Goal: Communication & Community: Answer question/provide support

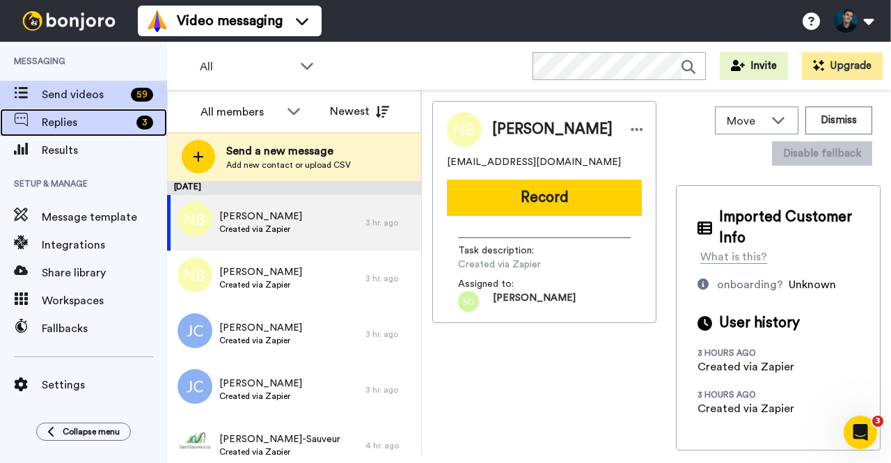
click at [52, 123] on span "Replies" at bounding box center [86, 122] width 89 height 17
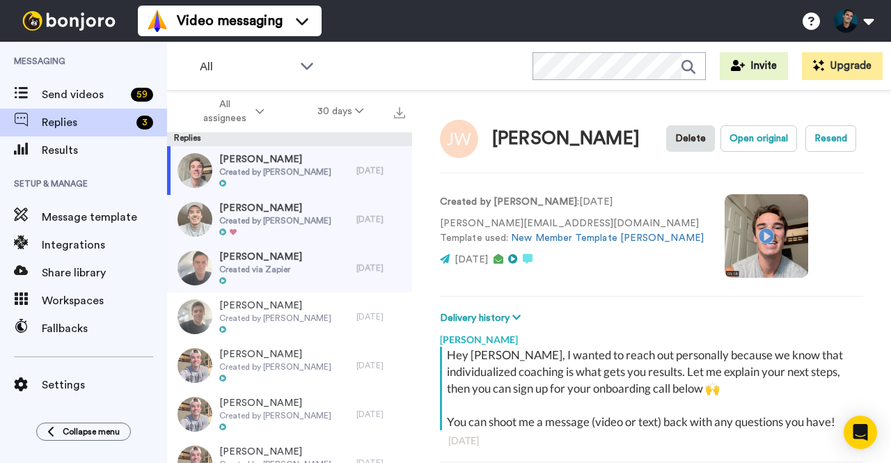
scroll to position [122, 0]
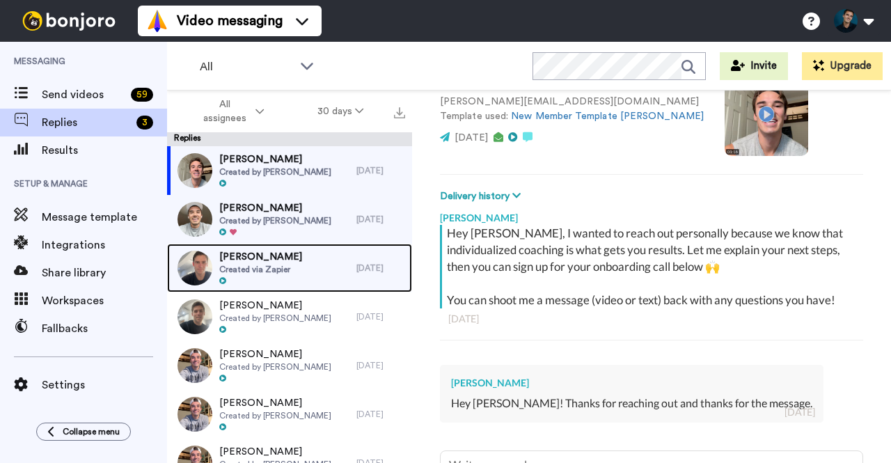
click at [334, 269] on div "[PERSON_NAME] Created via Zapier" at bounding box center [261, 268] width 189 height 49
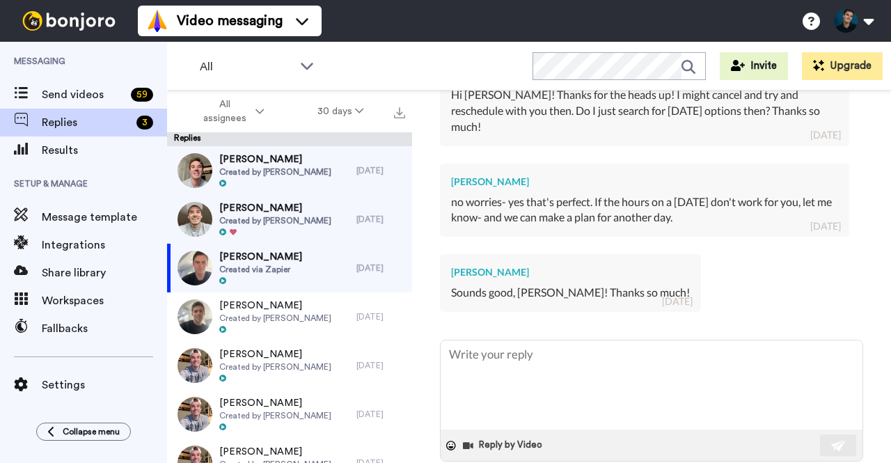
scroll to position [641, 0]
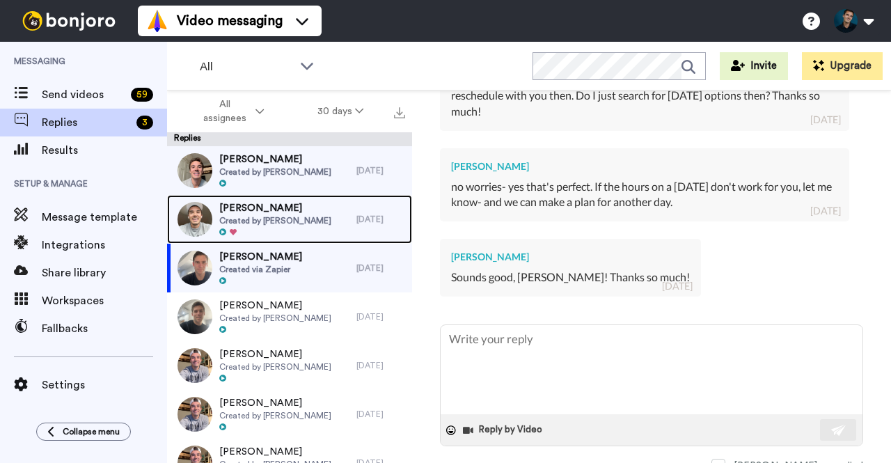
click at [267, 212] on span "[PERSON_NAME]" at bounding box center [275, 208] width 112 height 14
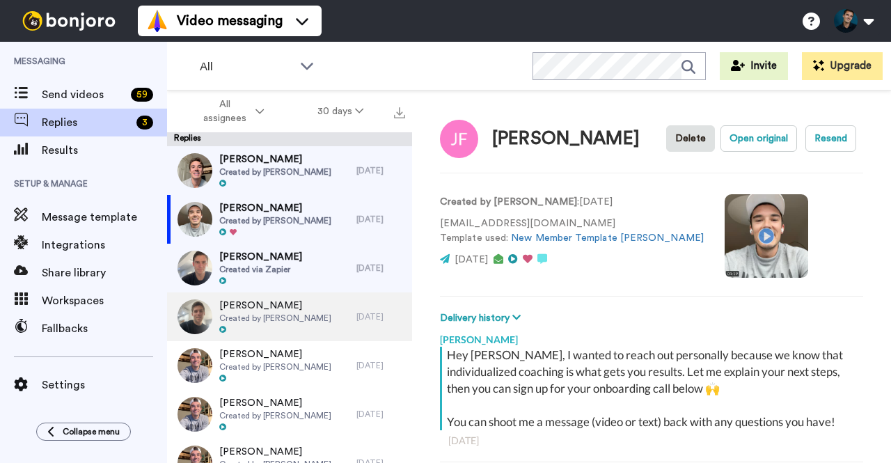
scroll to position [49, 0]
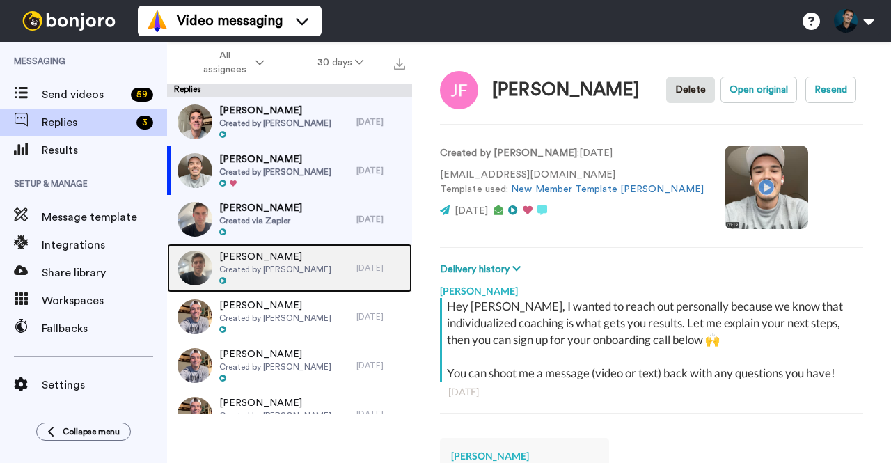
click at [276, 269] on span "Created by [PERSON_NAME]" at bounding box center [275, 269] width 112 height 11
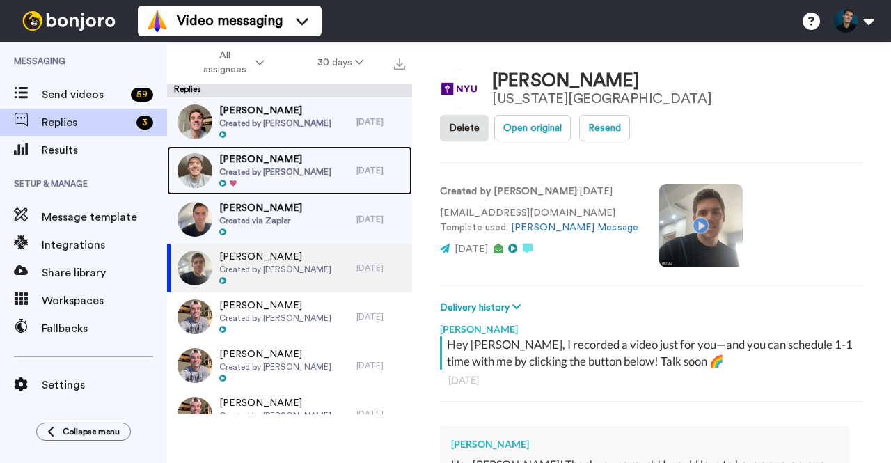
click at [311, 161] on div "Justin Forgas Created by Sam Leicht" at bounding box center [261, 170] width 189 height 49
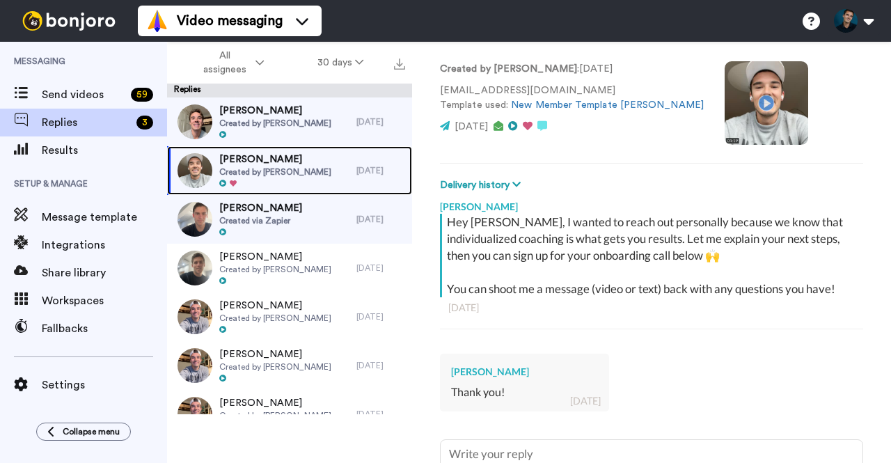
scroll to position [85, 0]
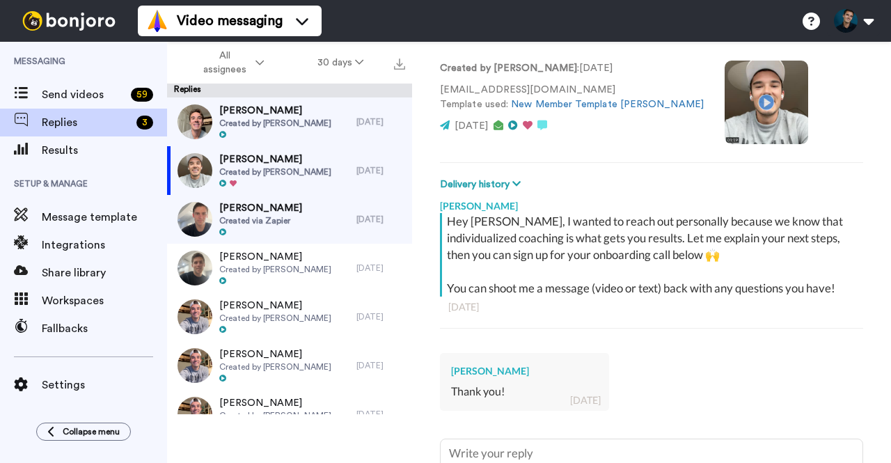
click at [739, 98] on video at bounding box center [767, 103] width 84 height 84
click at [726, 111] on video at bounding box center [767, 103] width 84 height 84
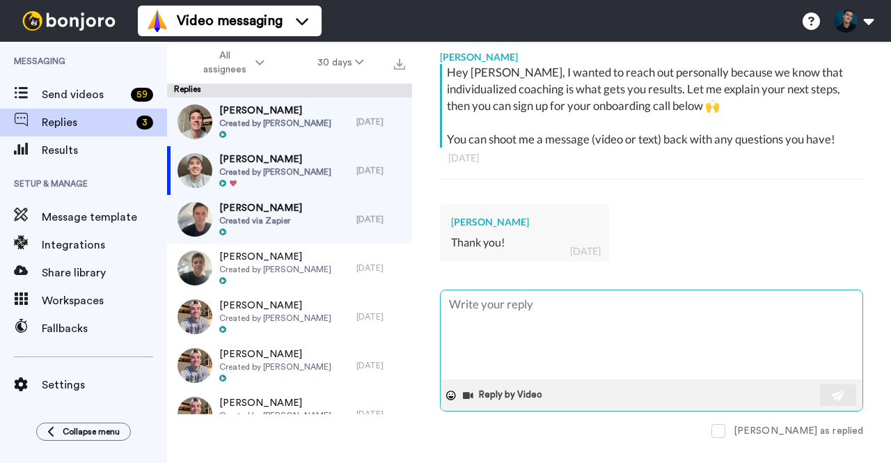
scroll to position [233, 0]
click at [537, 313] on textarea at bounding box center [652, 335] width 422 height 89
type textarea "x"
type textarea "L"
type textarea "x"
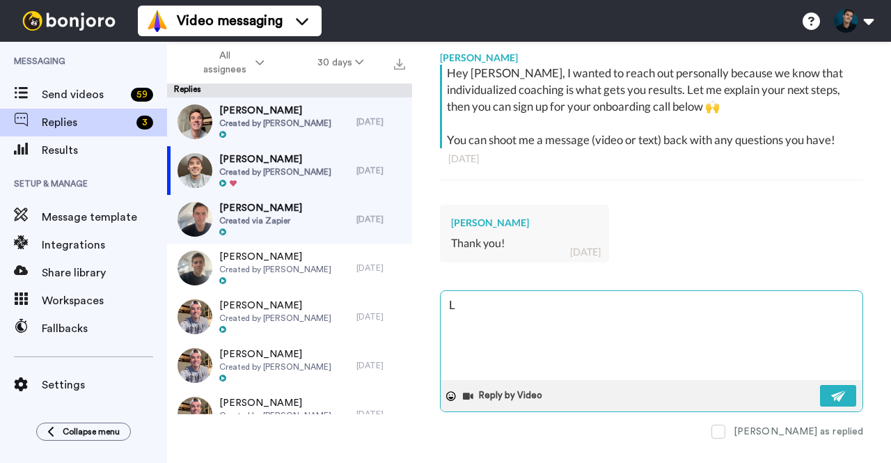
type textarea "Le"
type textarea "x"
type textarea "Let"
type textarea "x"
type textarea "Le"
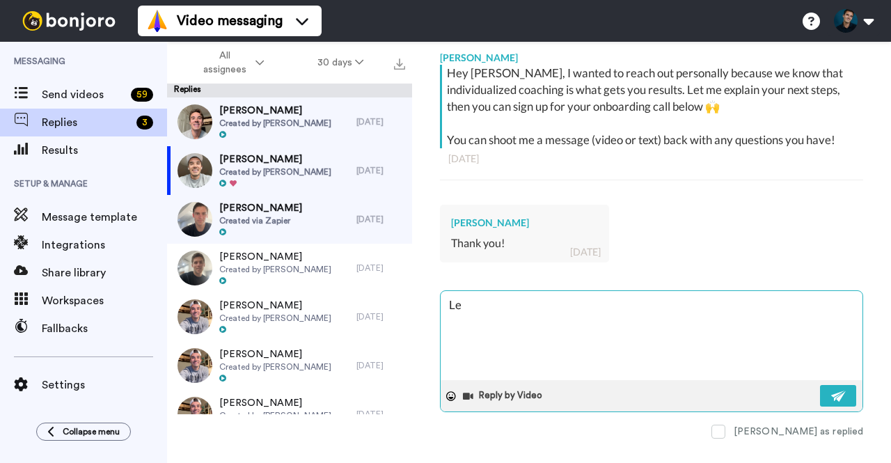
type textarea "x"
type textarea "L"
type textarea "x"
type textarea "L"
type textarea "x"
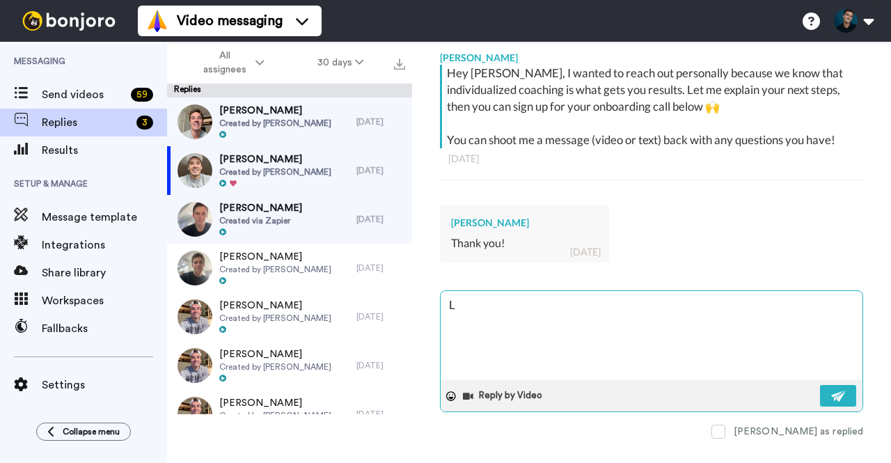
type textarea "Le"
type textarea "x"
type textarea "Let"
type textarea "x"
type textarea "Let"
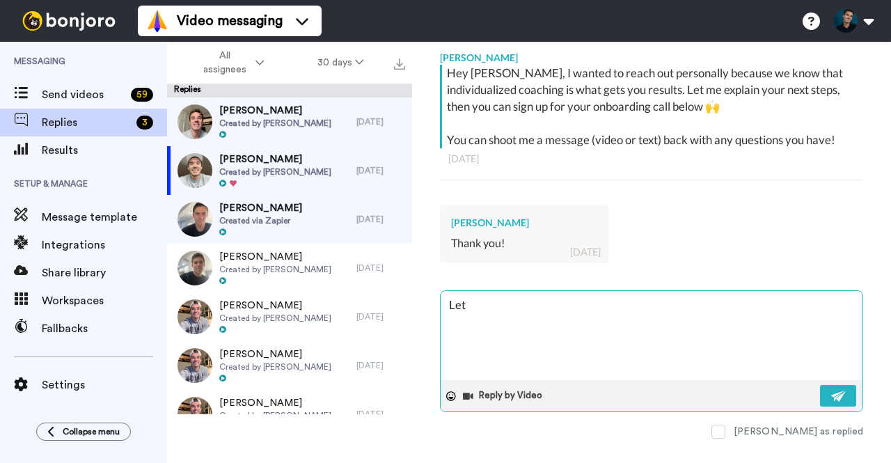
type textarea "x"
type textarea "Let me"
type textarea "x"
type textarea "Let me k"
type textarea "x"
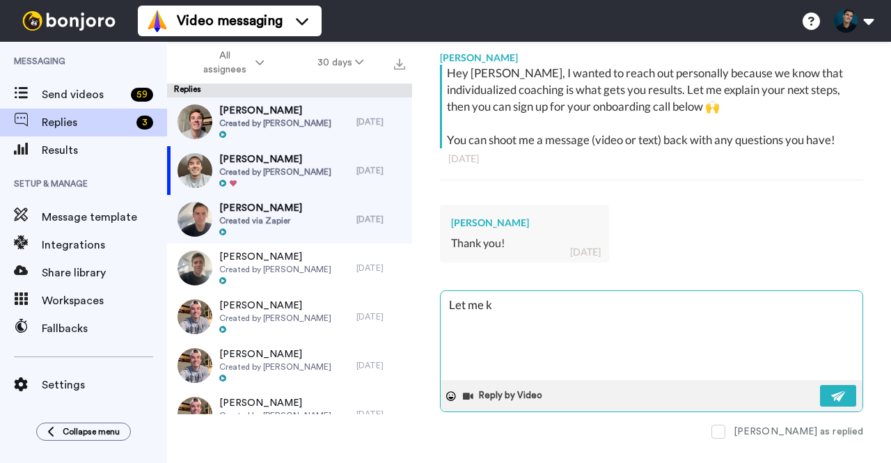
type textarea "Let me kn"
type textarea "x"
type textarea "Let me kno"
type textarea "x"
type textarea "Let me know"
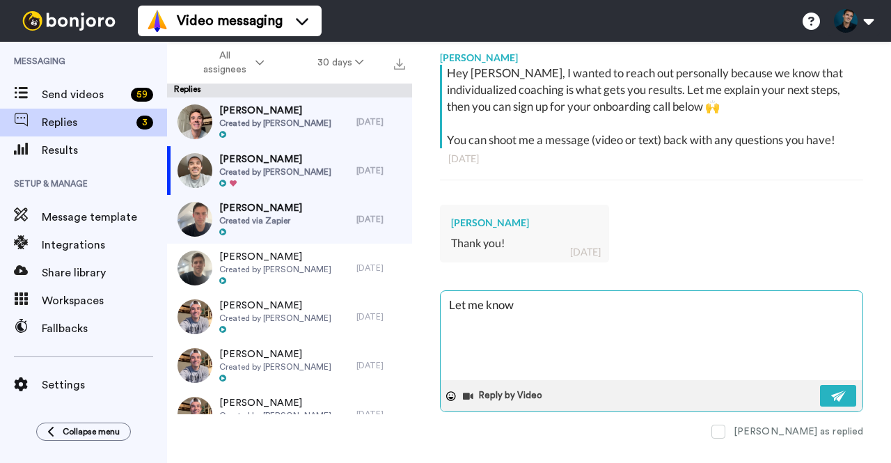
type textarea "x"
type textarea "Let me know"
type textarea "x"
type textarea "Let me know i"
type textarea "x"
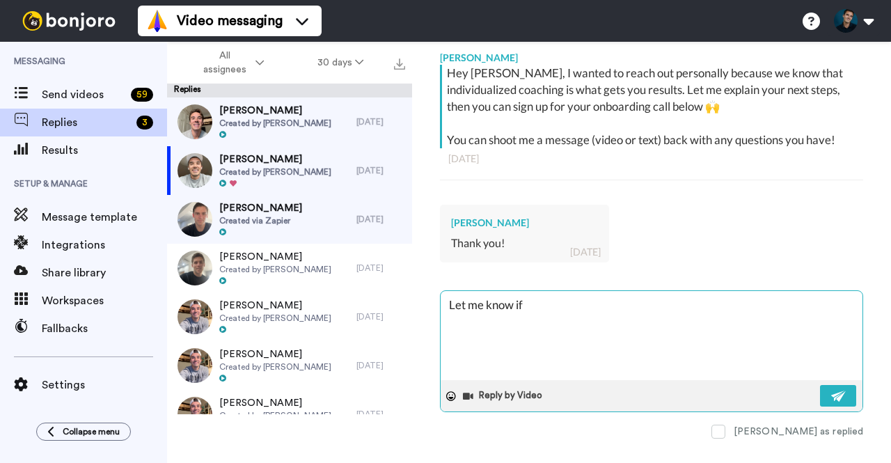
type textarea "Let me know if"
type textarea "x"
type textarea "Let me know if a"
type textarea "x"
type textarea "Let me know if an"
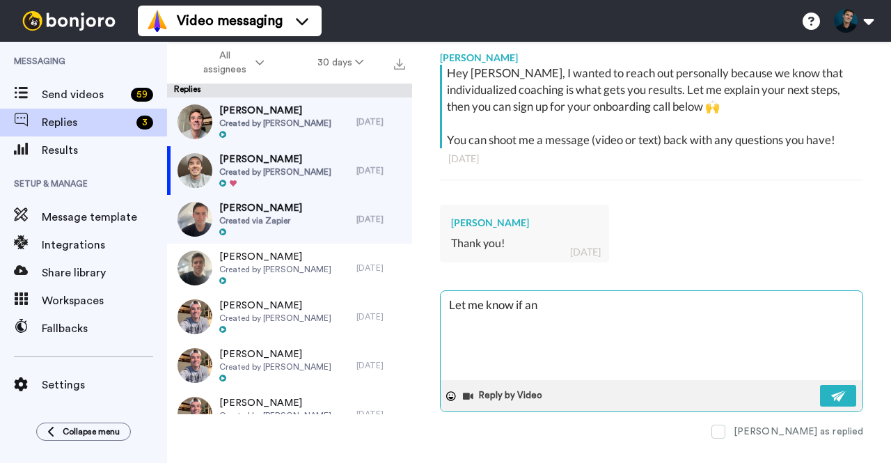
type textarea "x"
type textarea "Let me know if any"
type textarea "x"
type textarea "Let me know if any"
type textarea "x"
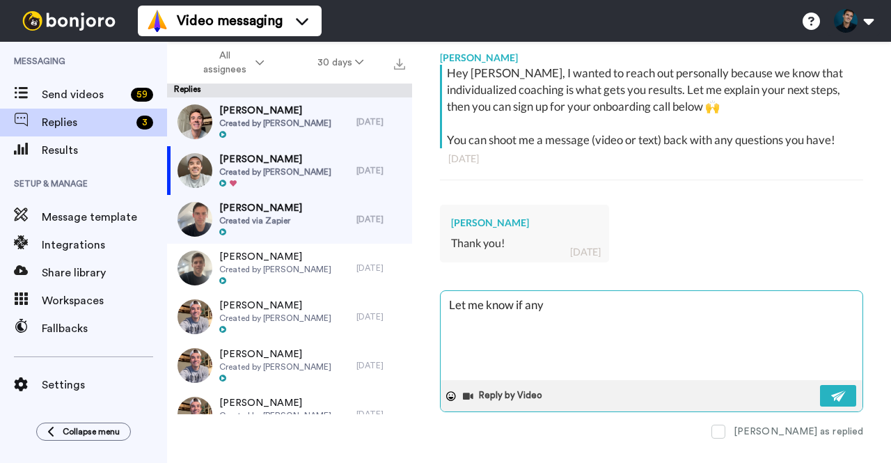
type textarea "Let me know if any q"
type textarea "x"
type textarea "Let me know if any que"
type textarea "x"
type textarea "Let me know if any ques"
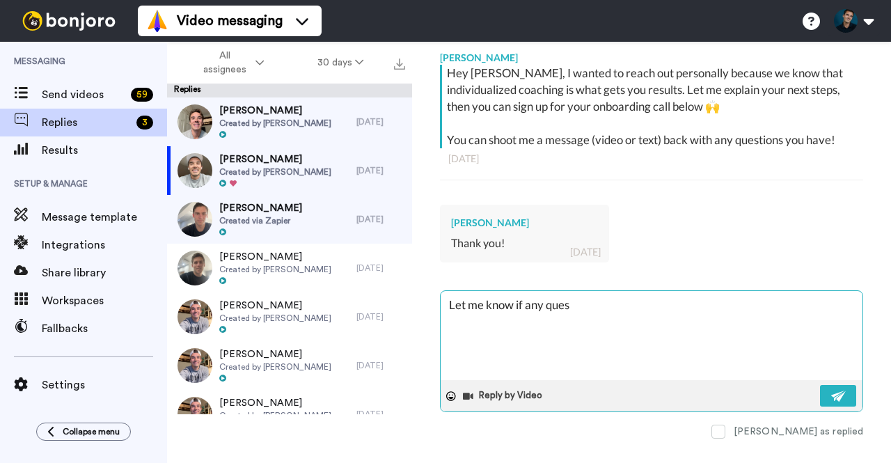
type textarea "x"
type textarea "Let me know if any quest"
type textarea "x"
type textarea "Let me know if any questi"
type textarea "x"
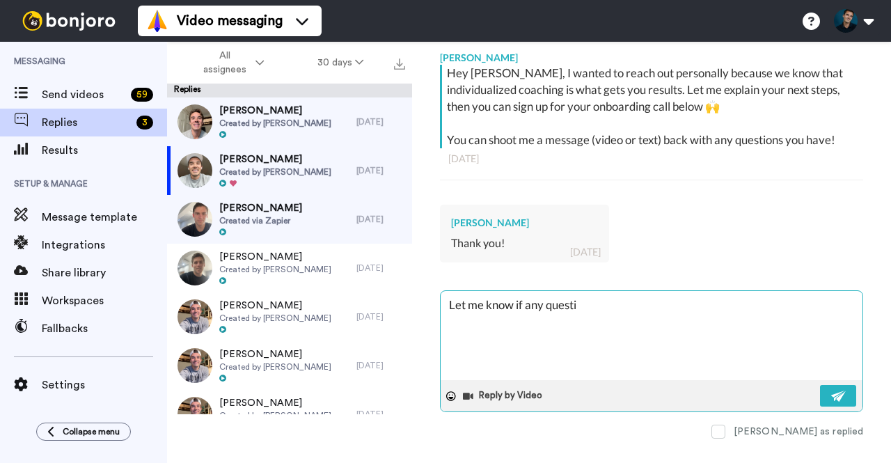
type textarea "Let me know if any questio"
type textarea "x"
type textarea "Let me know if any questions"
type textarea "x"
type textarea "Let me know if any questions"
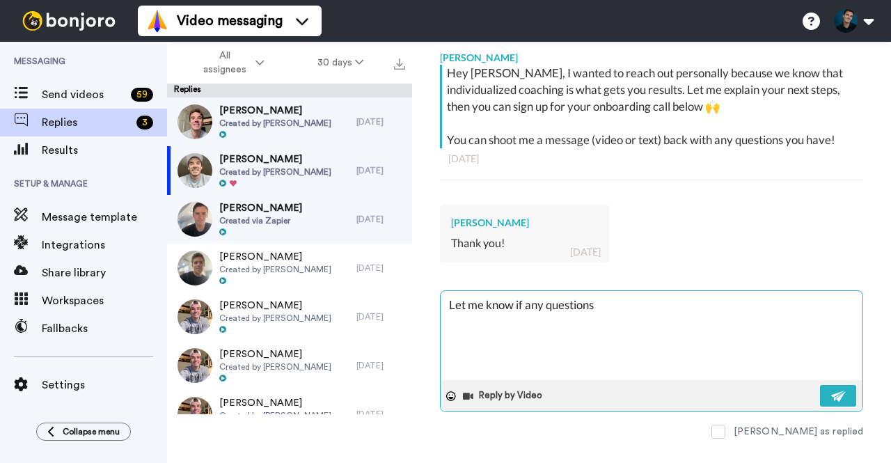
type textarea "x"
type textarea "Let me know if any questions c"
type textarea "x"
type textarea "Let me know if any questions co"
type textarea "x"
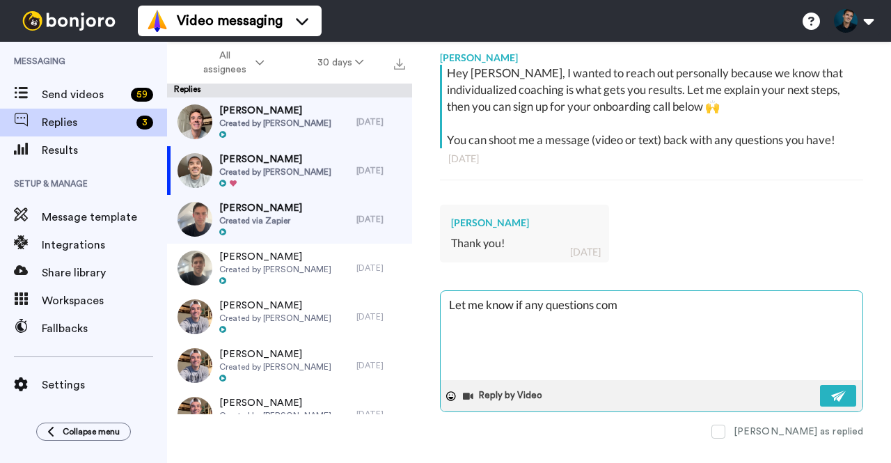
type textarea "Let me know if any questions come"
type textarea "x"
type textarea "Let me know if any questions come"
type textarea "x"
type textarea "Let me know if any questions come u"
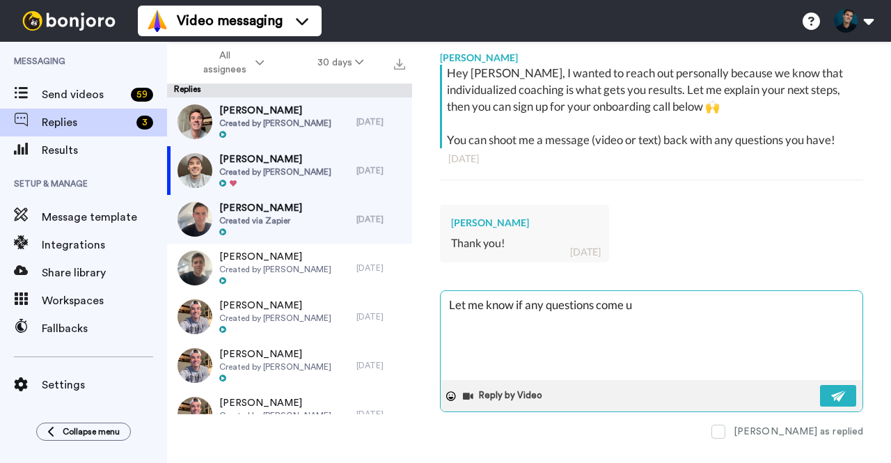
type textarea "x"
type textarea "Let me know if any questions come up"
type textarea "x"
type textarea "Let me know if any questions come up!"
type textarea "x"
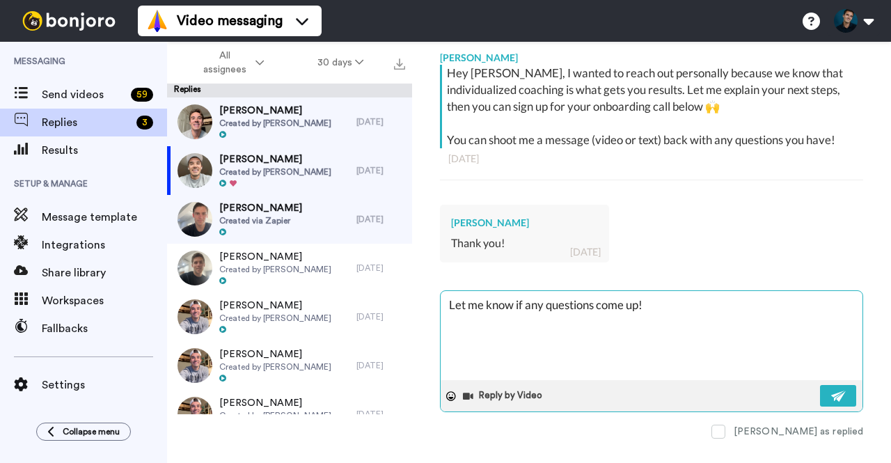
type textarea "Let me know if any questions come up"
type textarea "x"
type textarea "Let me know if any questions come u"
type textarea "x"
type textarea "Let me know if any questions come"
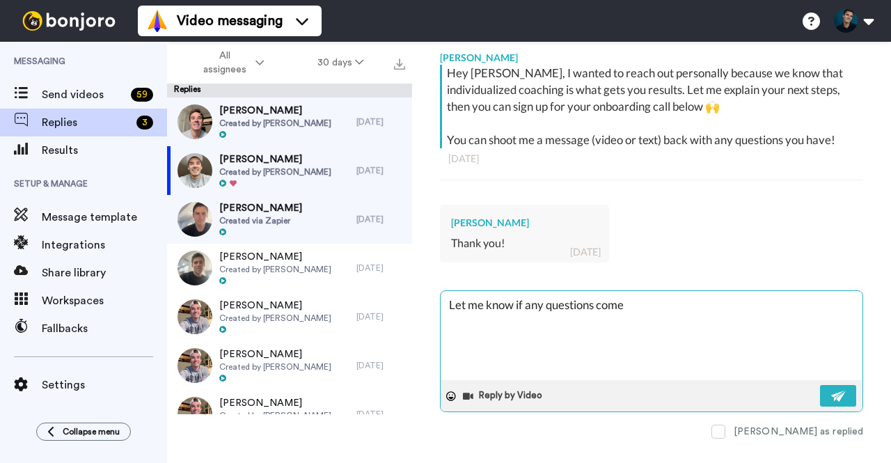
type textarea "x"
type textarea "Let me know if any questions come"
type textarea "x"
type textarea "Let me know if any questions com"
type textarea "x"
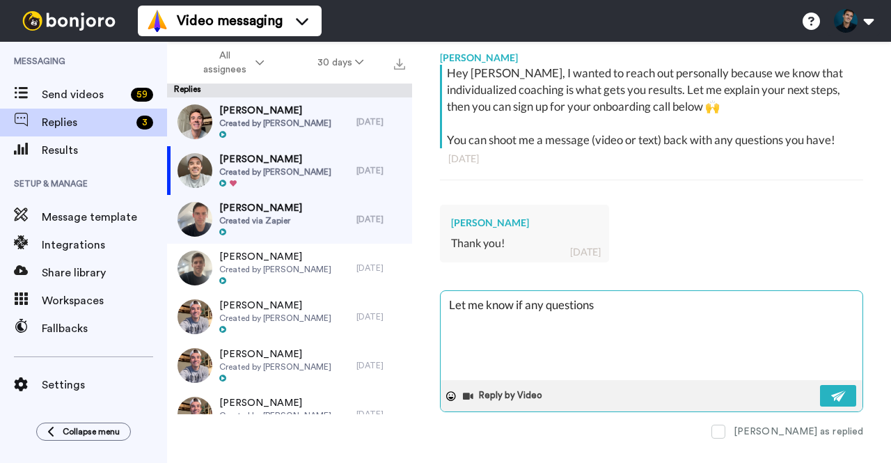
type textarea "Let me know if any question"
type textarea "x"
type textarea "Let me know if any questio"
type textarea "x"
type textarea "Let me know if any questi"
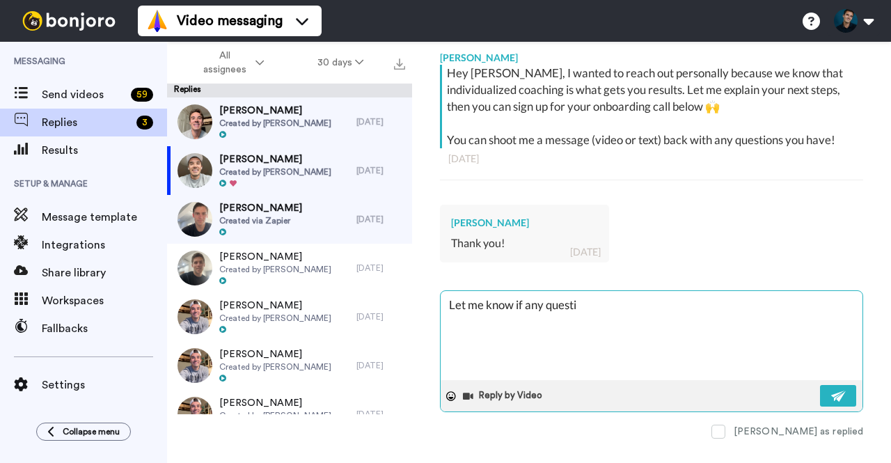
type textarea "x"
type textarea "Let me know if any quest"
type textarea "x"
type textarea "Let me know if any ques"
type textarea "x"
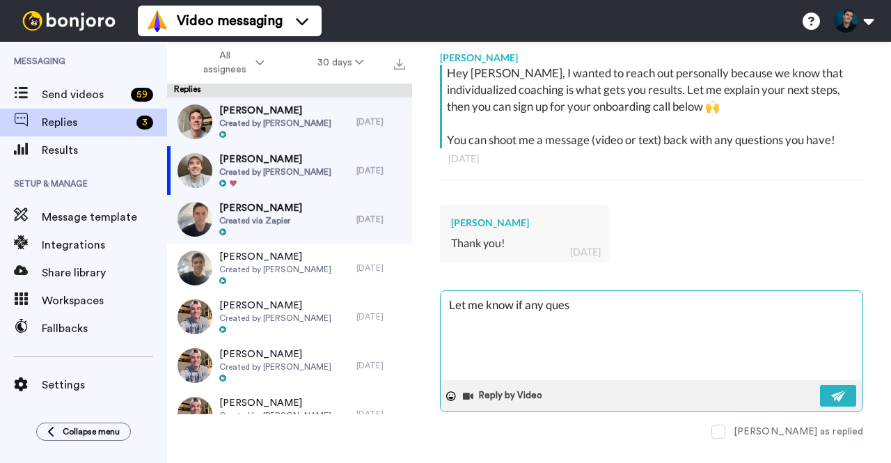
type textarea "Let me know if any que"
type textarea "x"
type textarea "Let me know if any qu"
type textarea "x"
type textarea "Let me know if any q"
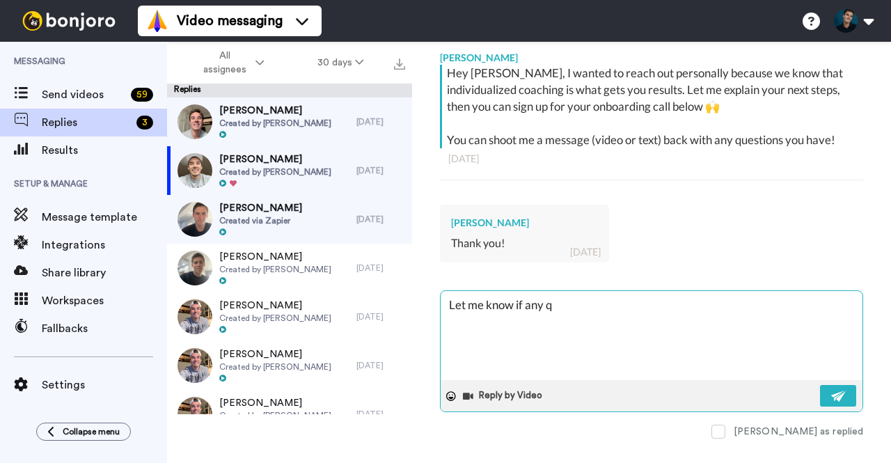
type textarea "x"
type textarea "Let me know if any"
type textarea "x"
type textarea "Let me know if any"
type textarea "x"
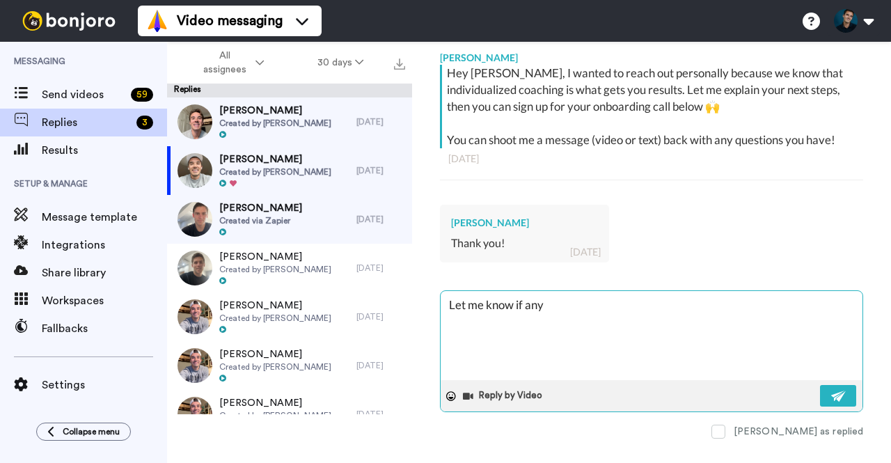
type textarea "Let me know if an"
type textarea "x"
type textarea "Let me know if a"
type textarea "x"
type textarea "Let me know if"
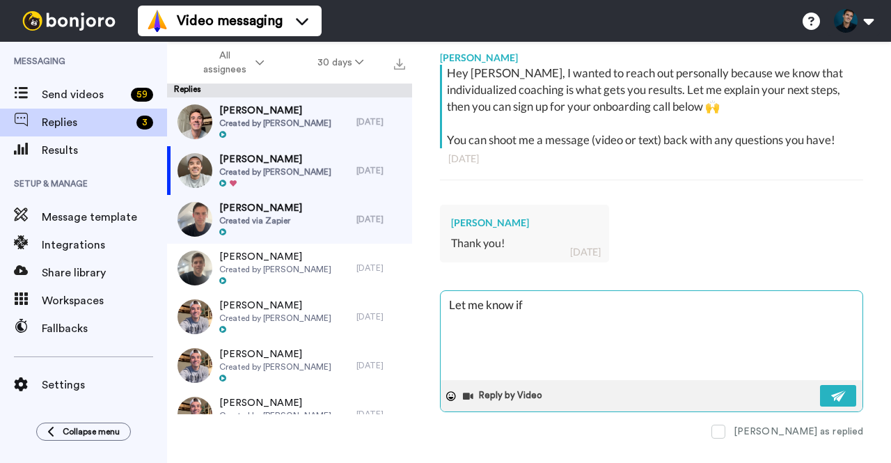
type textarea "x"
type textarea "Let me know if"
type textarea "x"
type textarea "Let me know i"
type textarea "x"
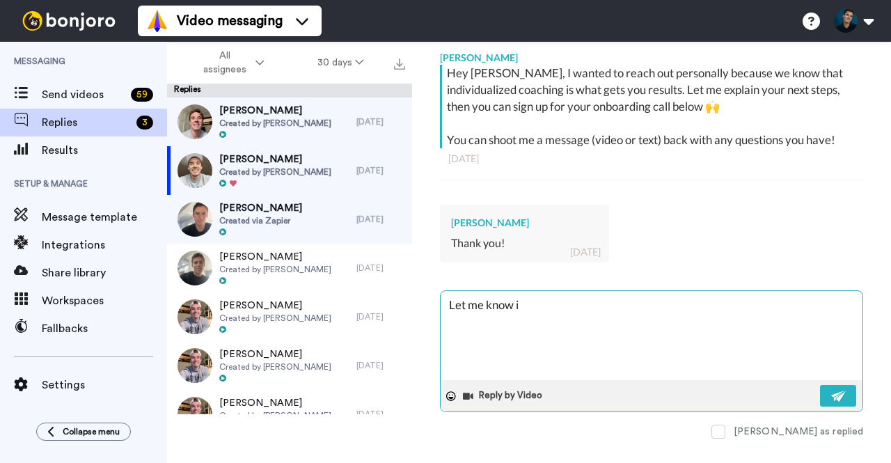
type textarea "Let me know"
type textarea "x"
type textarea "Let me know"
type textarea "x"
type textarea "Let me kno"
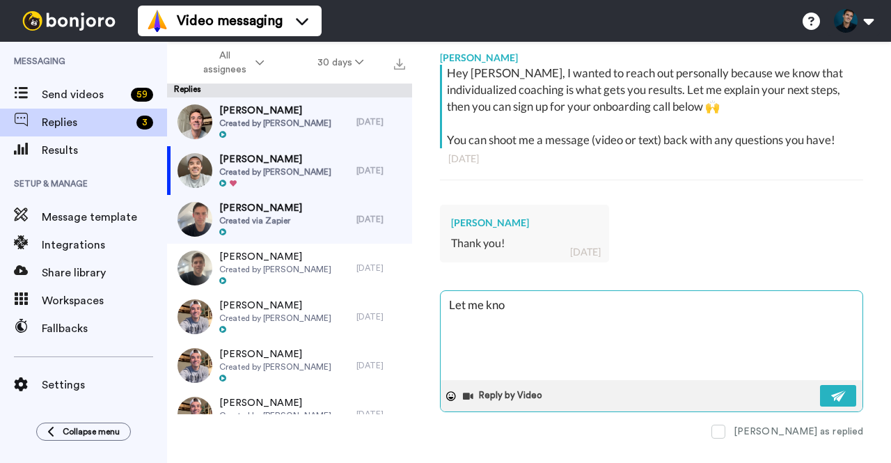
type textarea "x"
type textarea "Let me kn"
type textarea "x"
type textarea "Let me k"
type textarea "x"
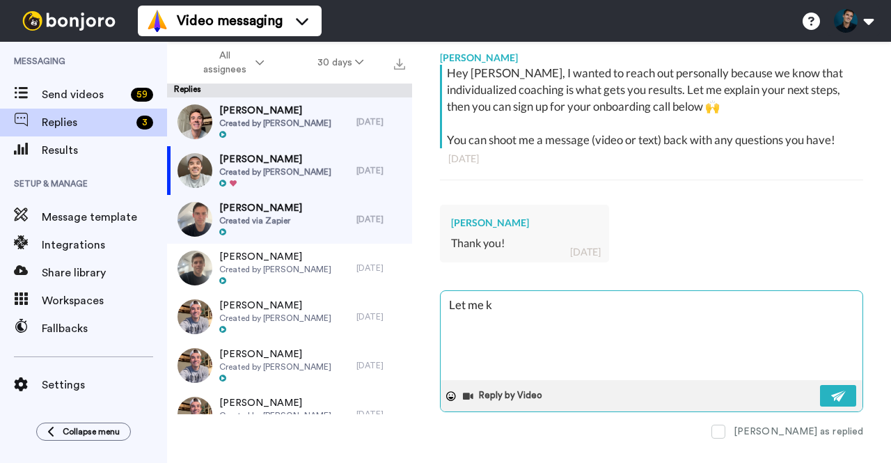
type textarea "Let me"
type textarea "x"
type textarea "Let me"
type textarea "x"
type textarea "L"
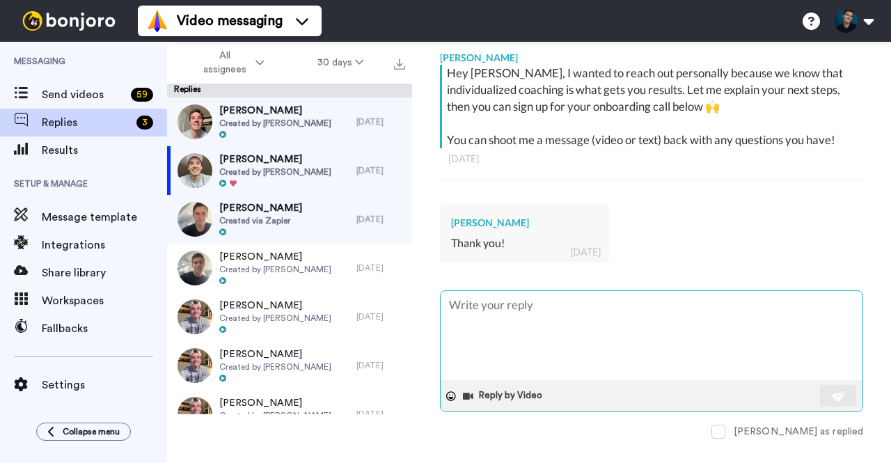
type textarea "x"
type textarea "I"
type textarea "x"
type textarea "Is"
type textarea "x"
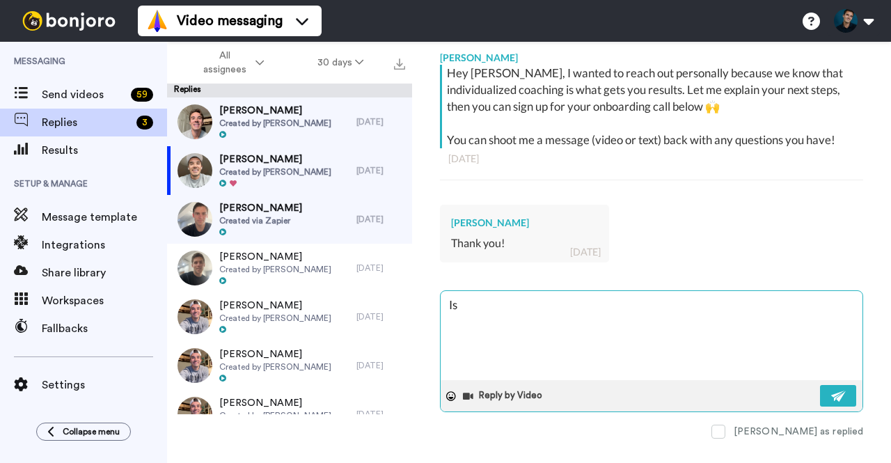
type textarea "I"
type textarea "x"
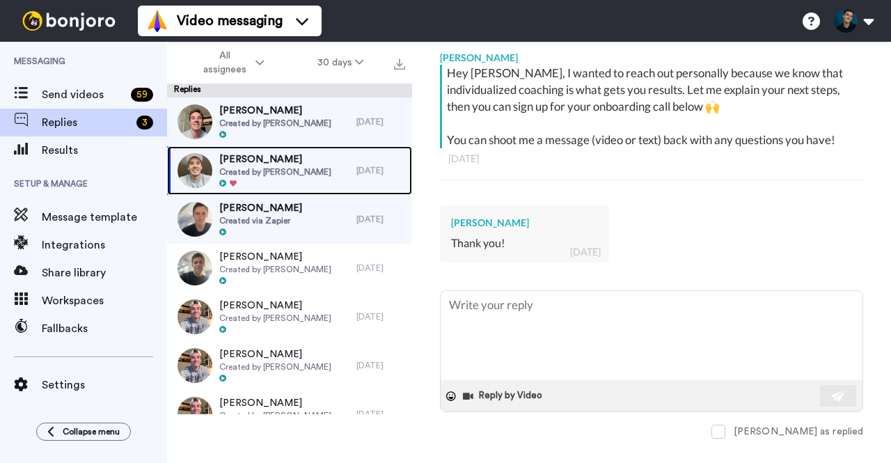
drag, startPoint x: 331, startPoint y: 165, endPoint x: 309, endPoint y: 169, distance: 22.7
click at [309, 169] on div "Justin Forgas Created by Sam Leicht" at bounding box center [261, 170] width 189 height 49
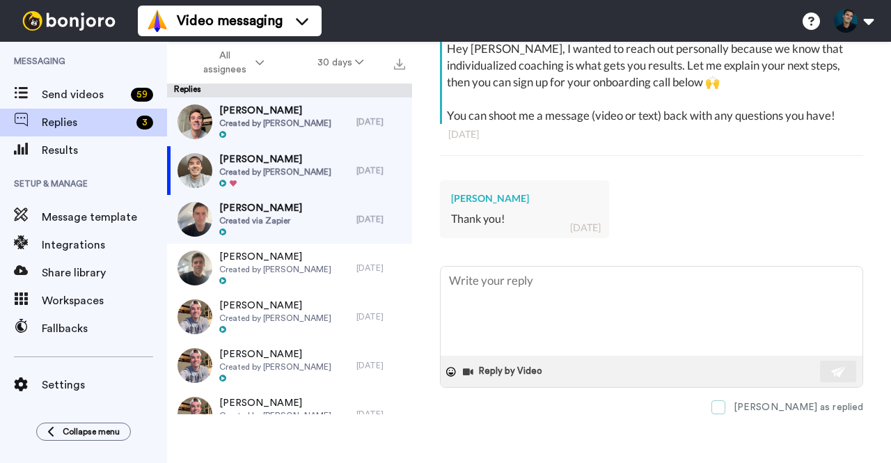
click at [725, 400] on span at bounding box center [718, 407] width 14 height 14
click at [312, 120] on div "Jeff Waidson Created by Sam Leicht" at bounding box center [261, 121] width 189 height 49
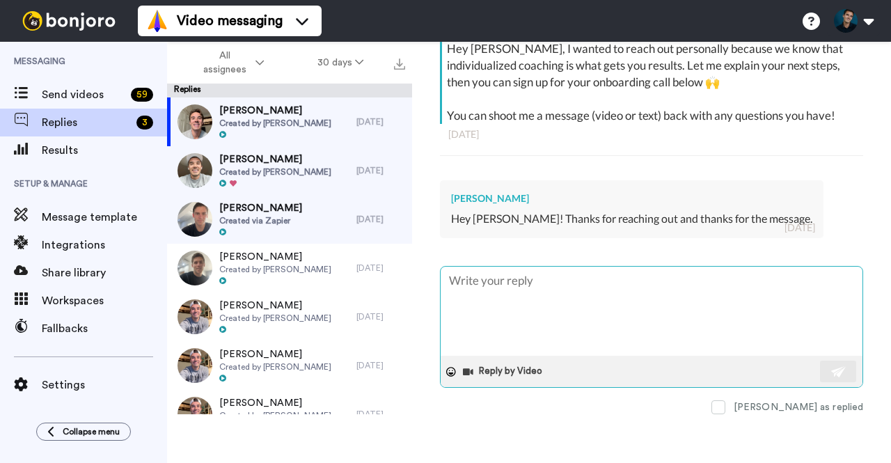
click at [508, 297] on textarea at bounding box center [652, 311] width 422 height 89
type textarea "x"
type textarea "A"
type textarea "x"
type textarea "Ab"
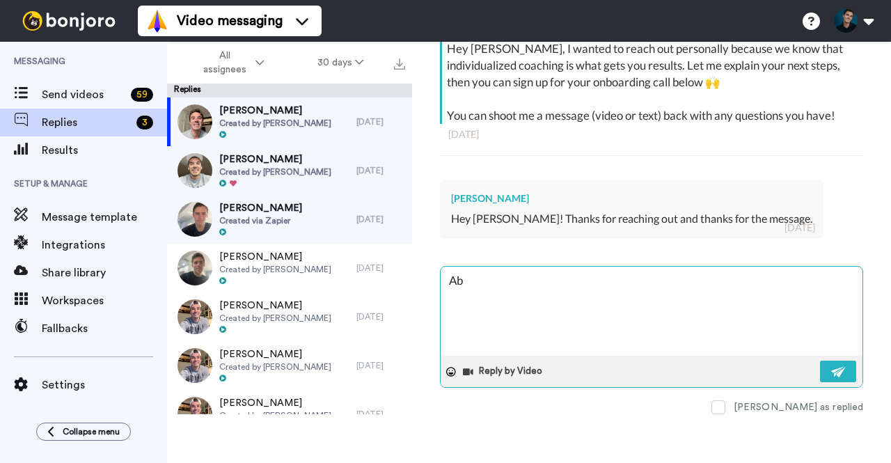
type textarea "x"
type textarea "A"
type textarea "x"
type textarea "L"
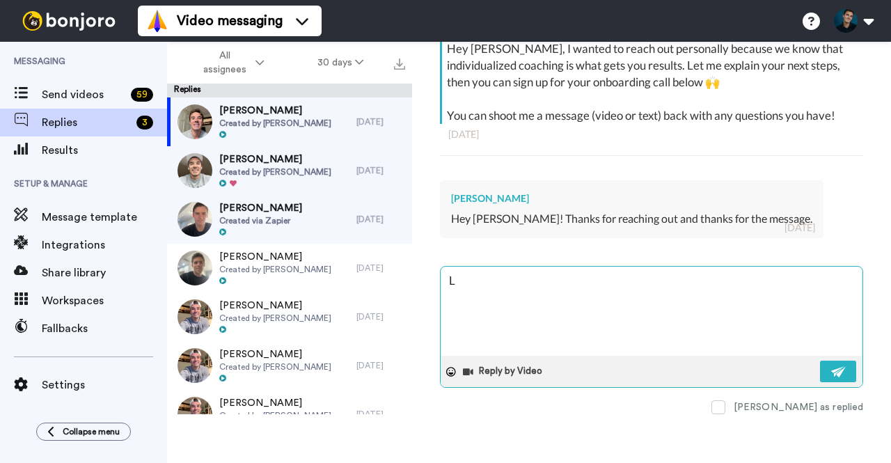
type textarea "x"
type textarea "Let"
type textarea "x"
type textarea "Let"
type textarea "x"
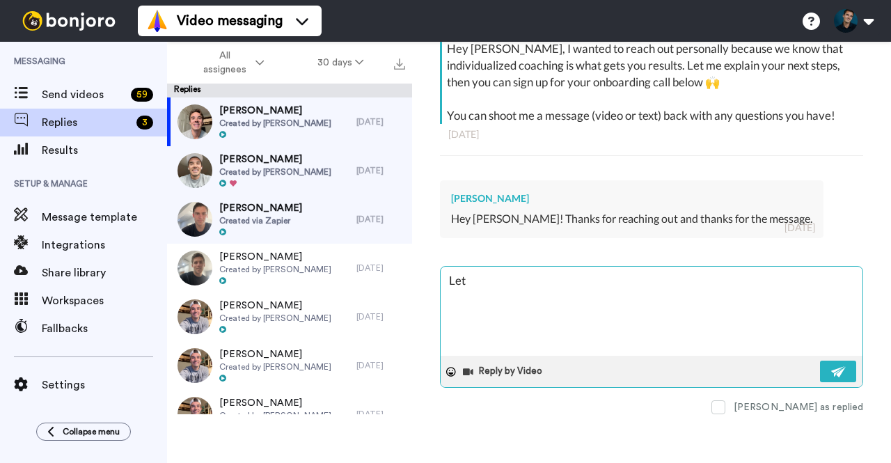
type textarea "Let m"
type textarea "x"
type textarea "Let me"
type textarea "x"
type textarea "Let me k"
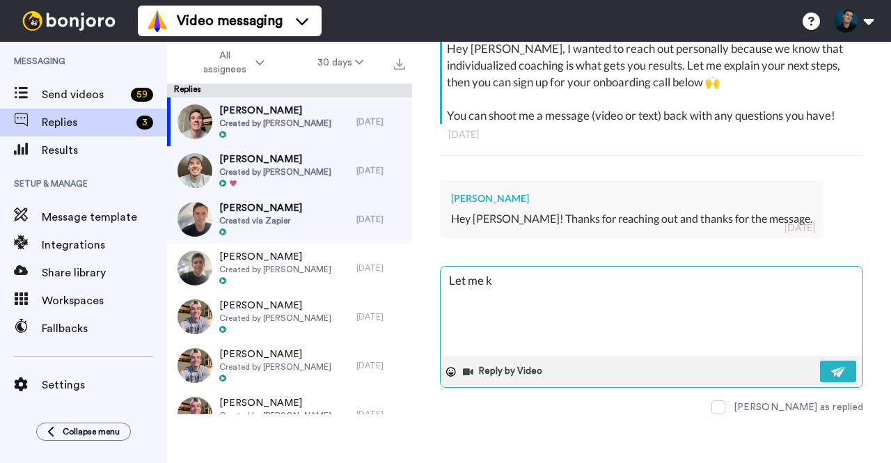
type textarea "x"
type textarea "Let me kn"
type textarea "x"
type textarea "Let me kno"
type textarea "x"
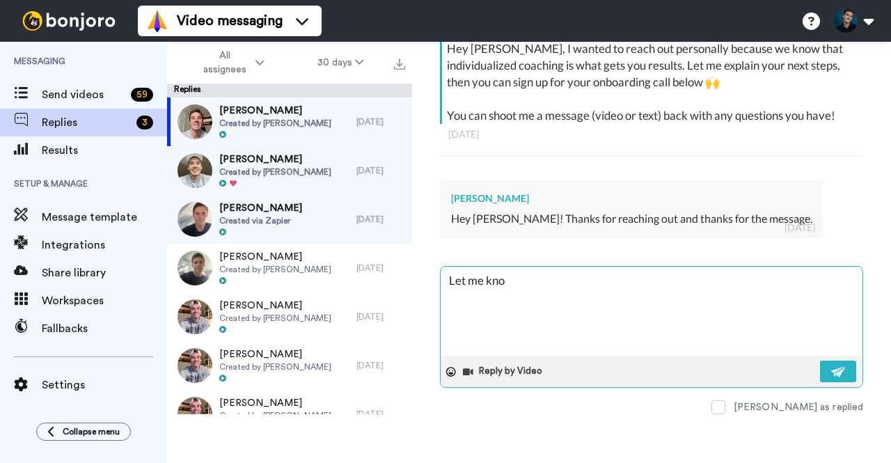
type textarea "Let me know"
type textarea "x"
type textarea "Let me know"
type textarea "x"
type textarea "Let me know i"
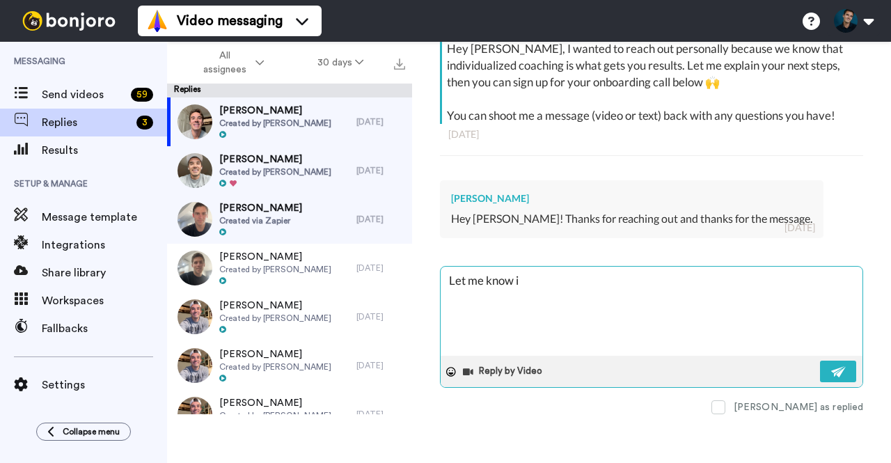
type textarea "x"
type textarea "Let me know i f"
type textarea "x"
type textarea "Let me know i"
type textarea "x"
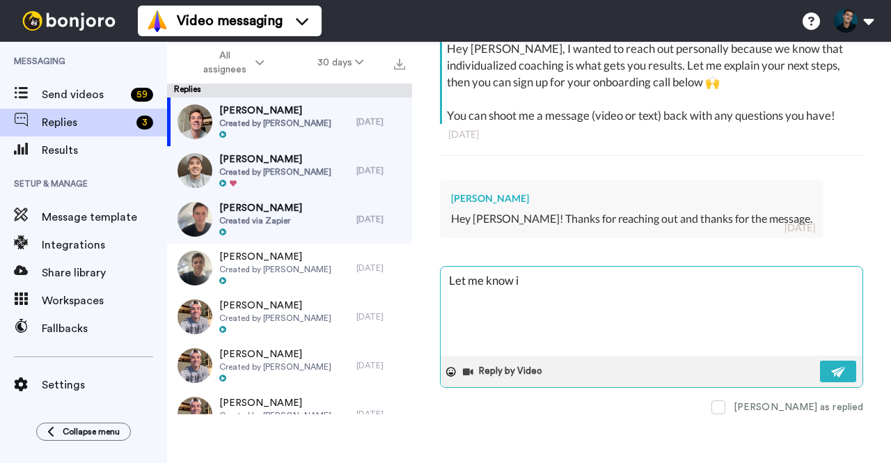
type textarea "Let me know i"
type textarea "x"
type textarea "Let me know if"
type textarea "x"
type textarea "Let me know if"
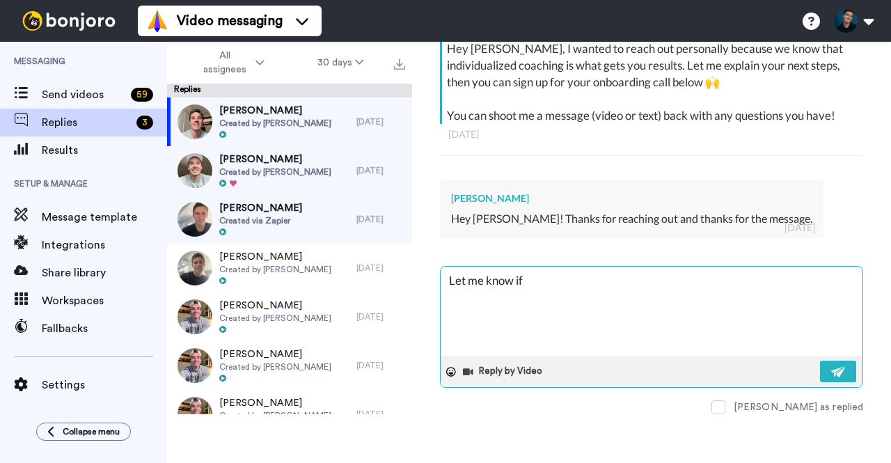
type textarea "x"
type textarea "Let me know if y"
type textarea "x"
type textarea "Let me know if yo"
type textarea "x"
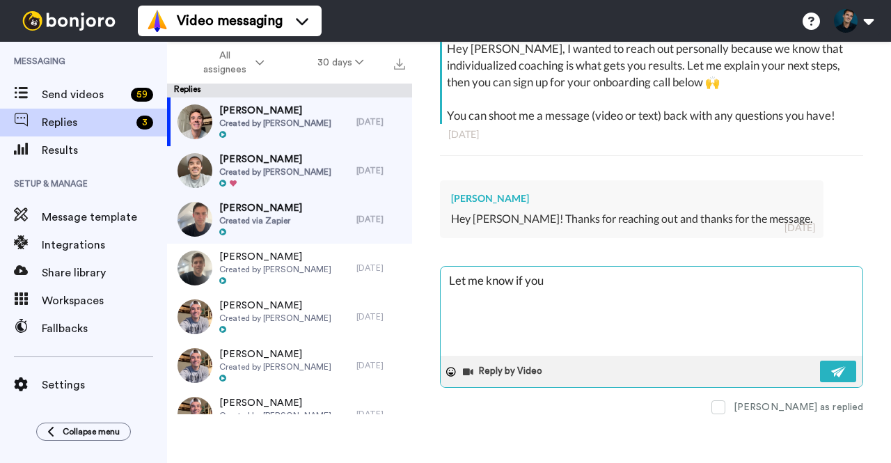
type textarea "Let me know if you"
type textarea "x"
type textarea "Let me know if you h"
type textarea "x"
type textarea "Let me know if you ha"
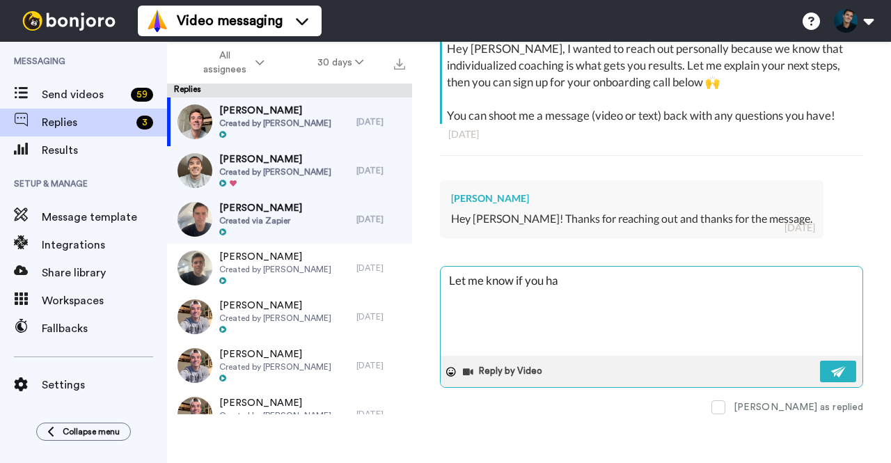
type textarea "x"
type textarea "Let me know if you hav"
type textarea "x"
type textarea "Let me know if you have"
type textarea "x"
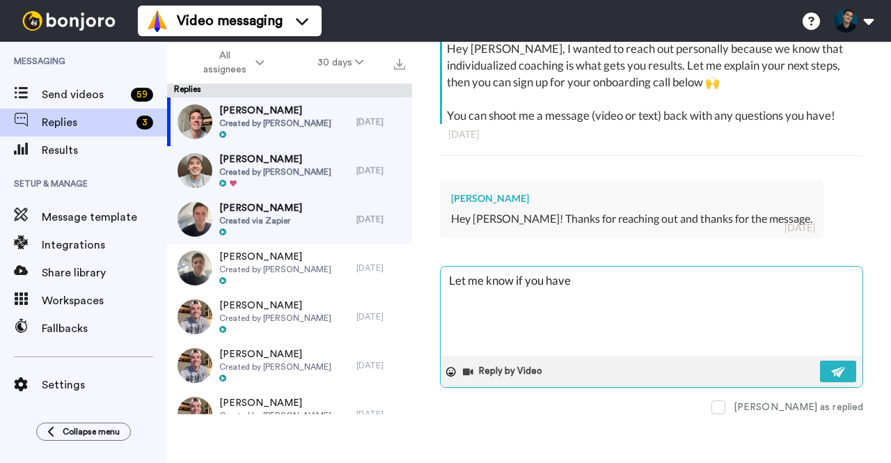
type textarea "Let me know if you have a"
type textarea "x"
type textarea "Let me know if you have an"
type textarea "x"
type textarea "Let me know if you have any"
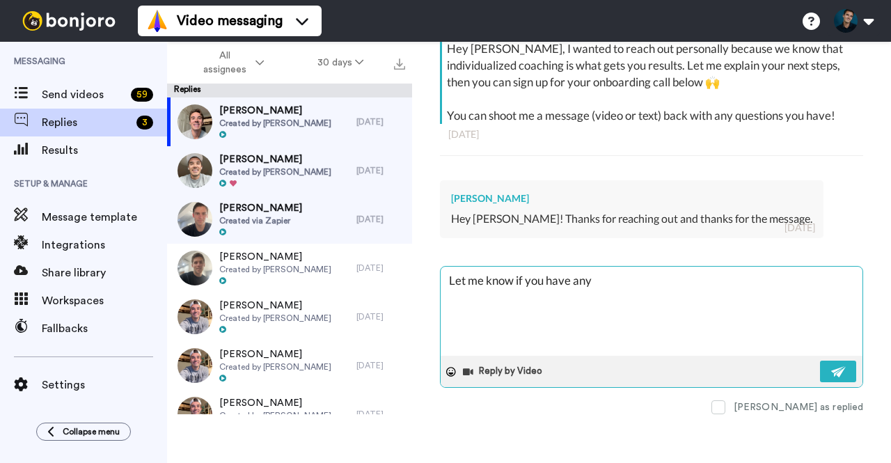
type textarea "x"
type textarea "Let me know if you have any"
type textarea "x"
click at [831, 366] on img at bounding box center [838, 371] width 15 height 11
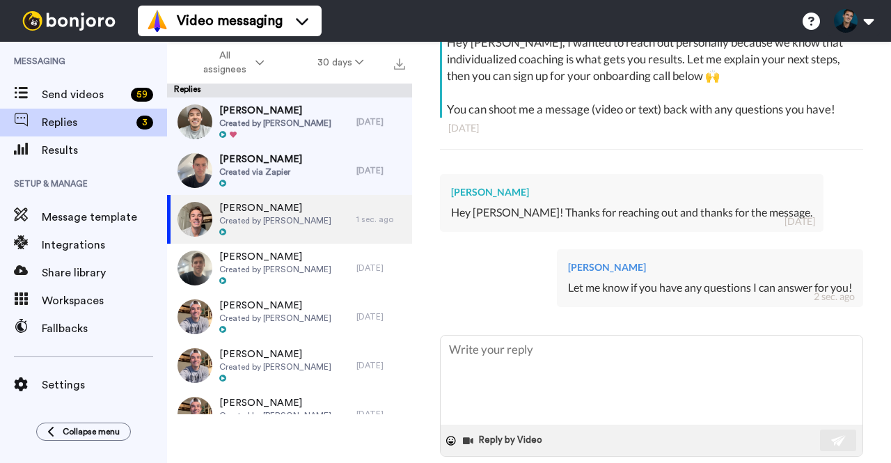
scroll to position [339, 0]
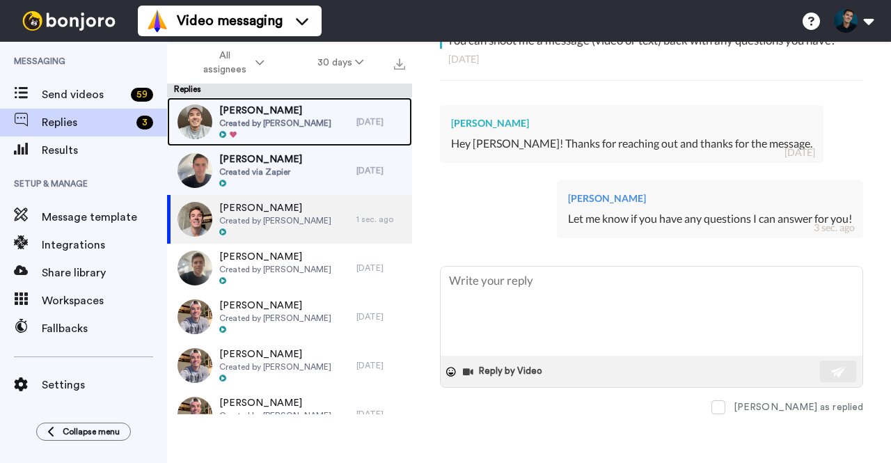
click at [312, 113] on div "Justin Forgas Created by Sam Leicht" at bounding box center [261, 121] width 189 height 49
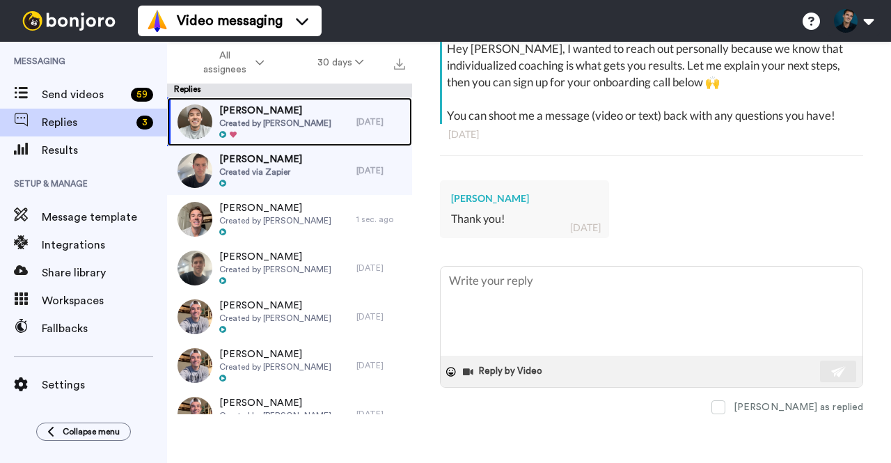
scroll to position [264, 0]
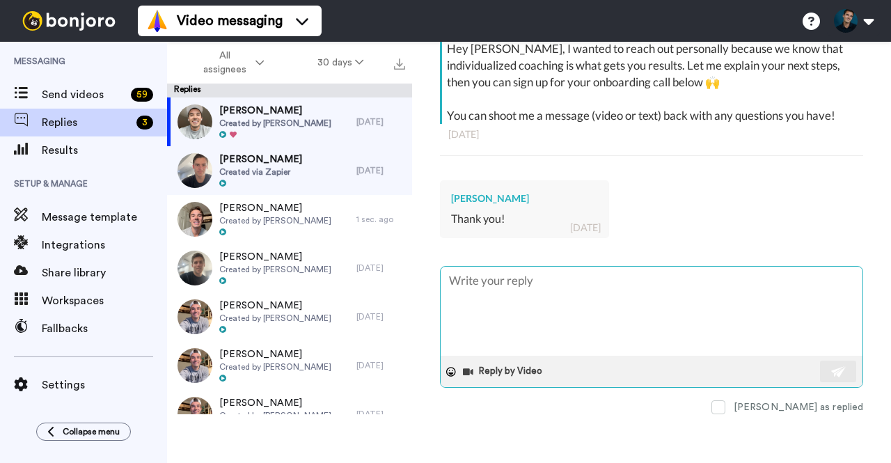
click at [494, 309] on textarea at bounding box center [652, 311] width 422 height 89
click at [826, 370] on button at bounding box center [838, 372] width 36 height 22
